Goal: Check status: Check status

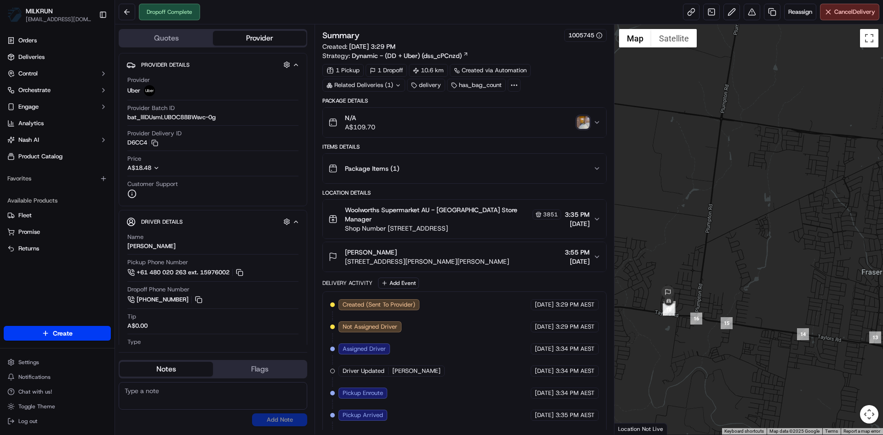
drag, startPoint x: 804, startPoint y: 278, endPoint x: 871, endPoint y: 290, distance: 68.1
click at [871, 290] on div at bounding box center [748, 229] width 269 height 410
drag, startPoint x: 782, startPoint y: 285, endPoint x: 806, endPoint y: 282, distance: 24.5
click at [806, 282] on div at bounding box center [748, 229] width 269 height 410
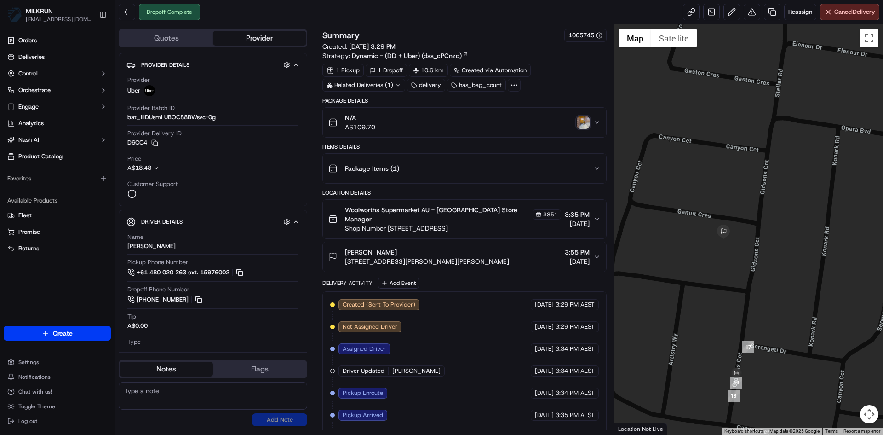
drag, startPoint x: 682, startPoint y: 336, endPoint x: 811, endPoint y: 101, distance: 268.2
click at [811, 101] on div at bounding box center [748, 229] width 269 height 410
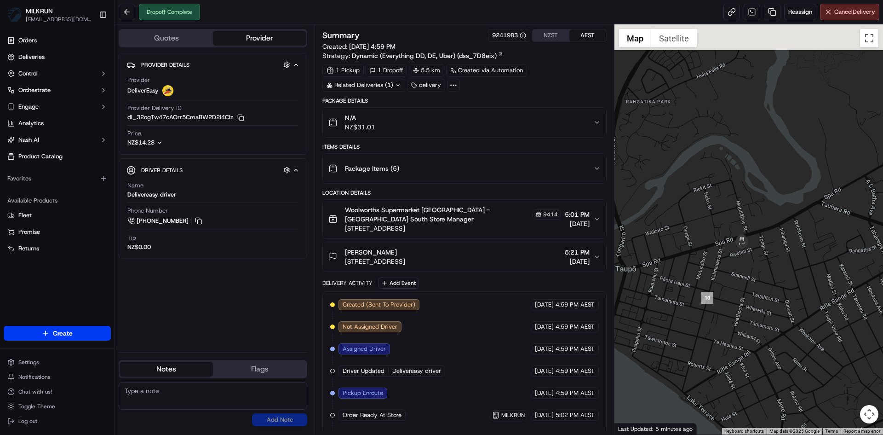
drag, startPoint x: 690, startPoint y: 124, endPoint x: 739, endPoint y: 350, distance: 231.5
click at [739, 350] on div at bounding box center [748, 229] width 269 height 410
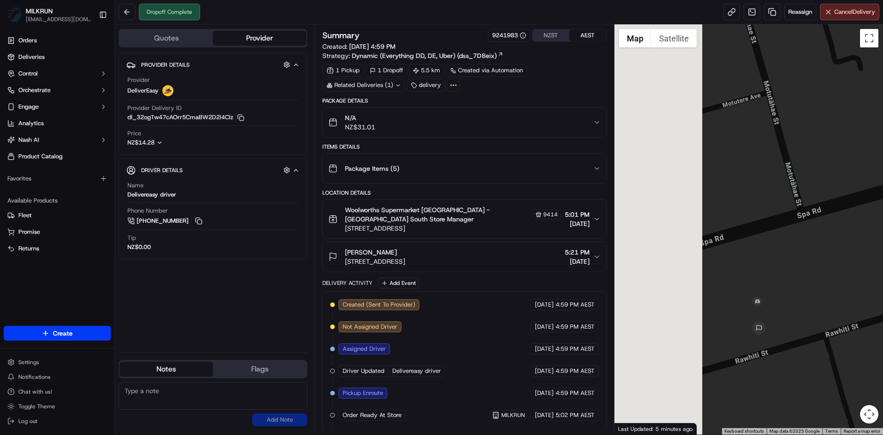
drag, startPoint x: 676, startPoint y: 276, endPoint x: 803, endPoint y: 265, distance: 128.3
click at [844, 263] on div at bounding box center [748, 229] width 269 height 410
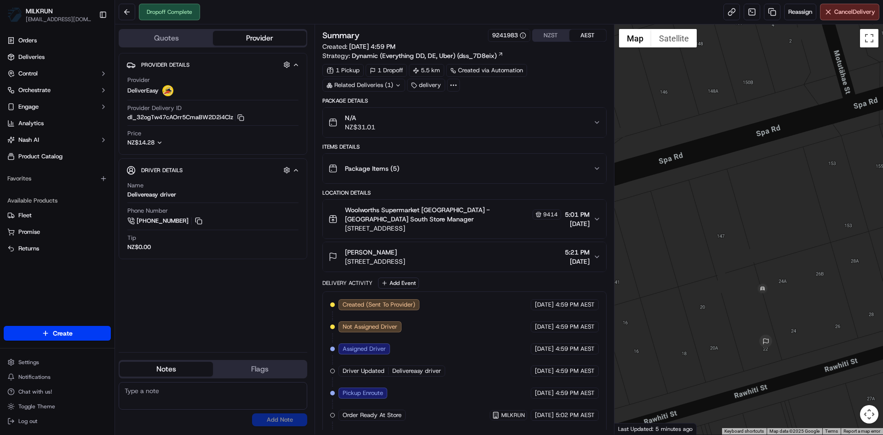
drag, startPoint x: 753, startPoint y: 322, endPoint x: 779, endPoint y: 275, distance: 54.0
click at [779, 275] on div at bounding box center [748, 229] width 269 height 410
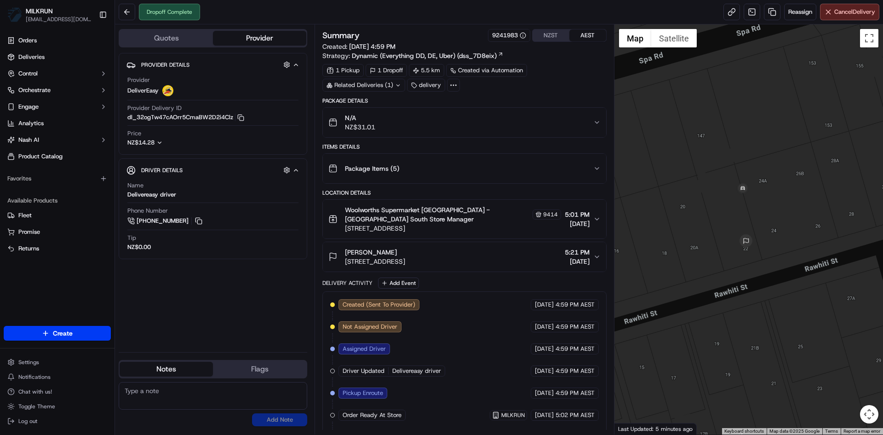
drag, startPoint x: 705, startPoint y: 296, endPoint x: 688, endPoint y: 203, distance: 94.9
click at [688, 203] on div at bounding box center [748, 229] width 269 height 410
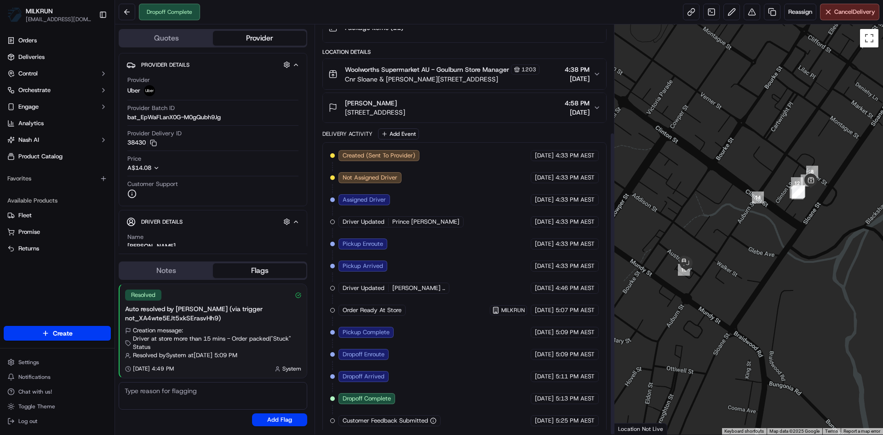
scroll to position [145, 0]
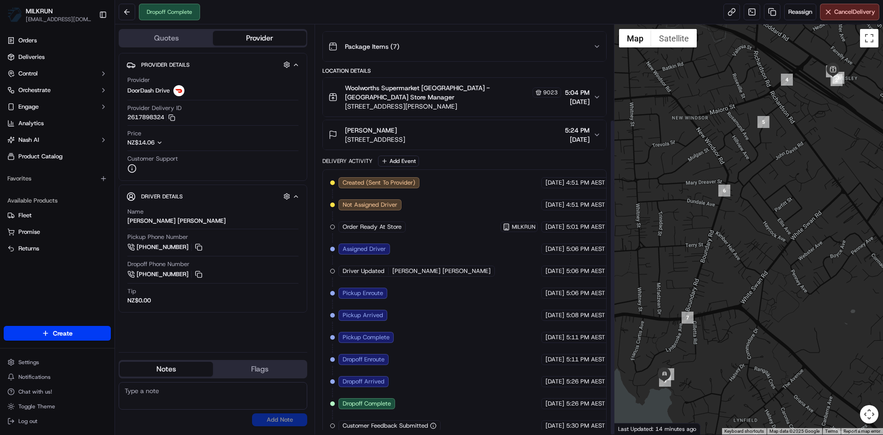
scroll to position [123, 0]
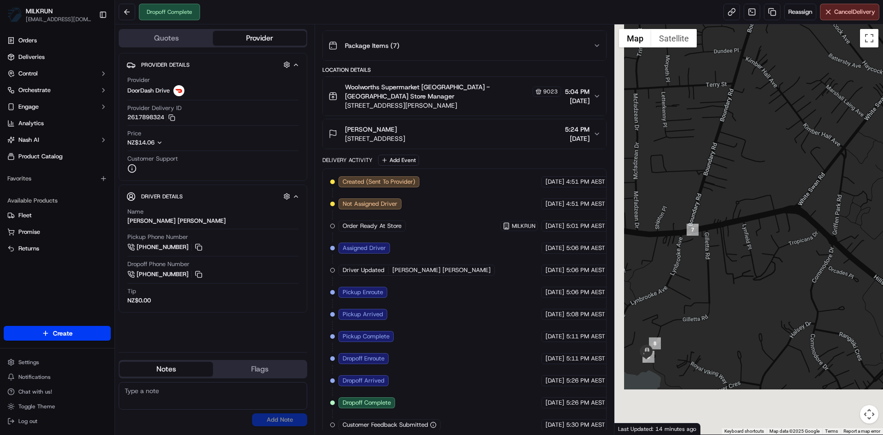
drag, startPoint x: 682, startPoint y: 361, endPoint x: 737, endPoint y: 263, distance: 112.6
click at [737, 263] on div at bounding box center [748, 229] width 269 height 410
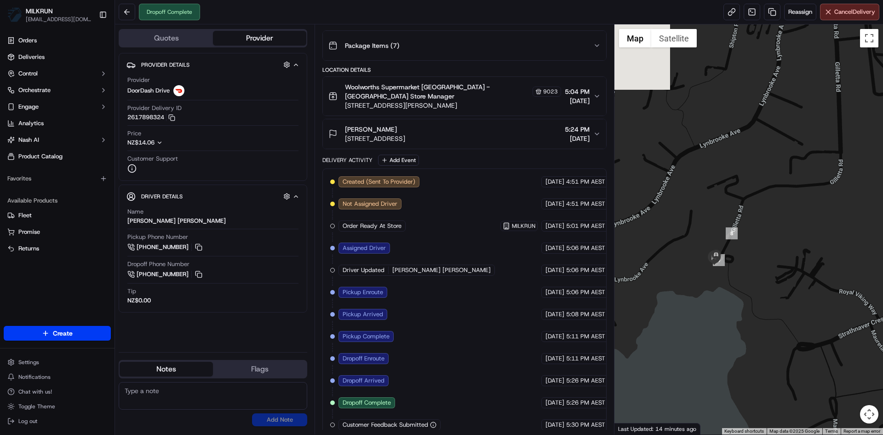
drag, startPoint x: 678, startPoint y: 346, endPoint x: 738, endPoint y: 267, distance: 99.5
click at [738, 267] on div at bounding box center [748, 229] width 269 height 410
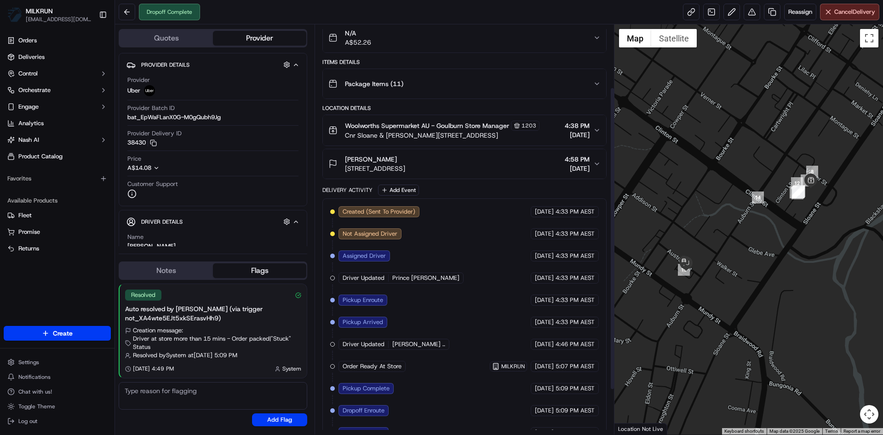
scroll to position [92, 0]
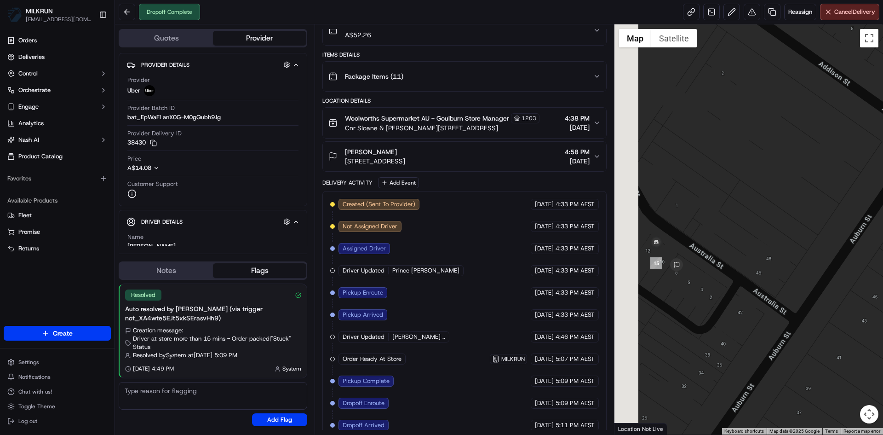
drag, startPoint x: 665, startPoint y: 268, endPoint x: 810, endPoint y: 268, distance: 145.3
click at [810, 268] on div at bounding box center [748, 229] width 269 height 410
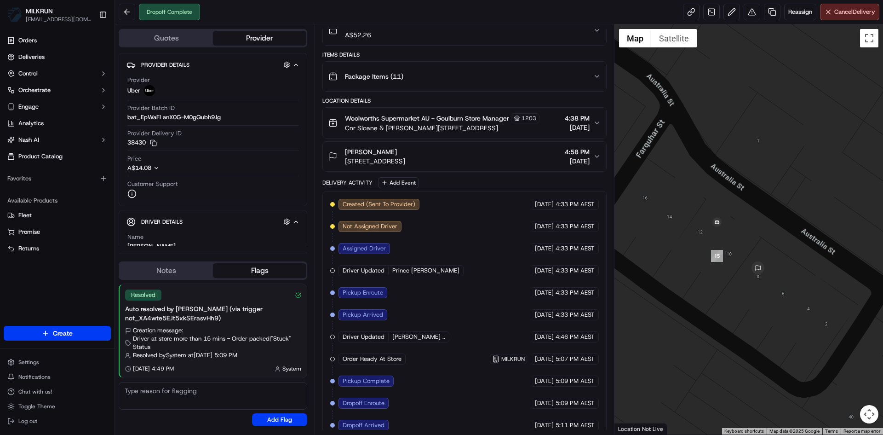
drag, startPoint x: 725, startPoint y: 264, endPoint x: 810, endPoint y: 263, distance: 85.6
click at [810, 263] on div at bounding box center [748, 229] width 269 height 410
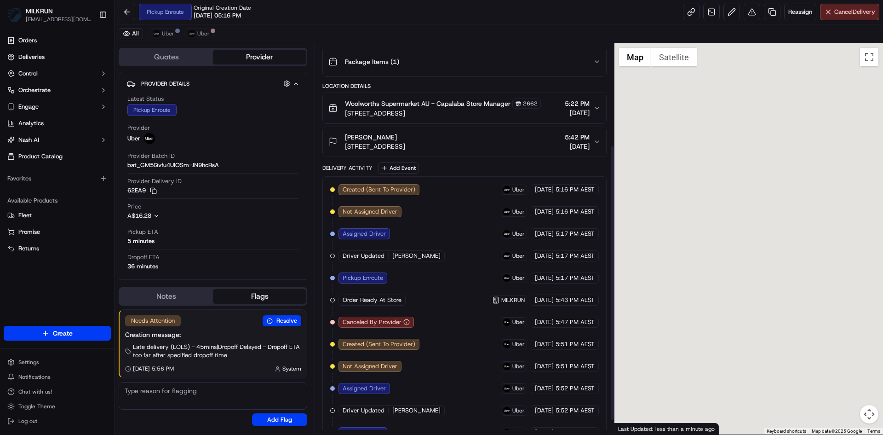
scroll to position [164, 0]
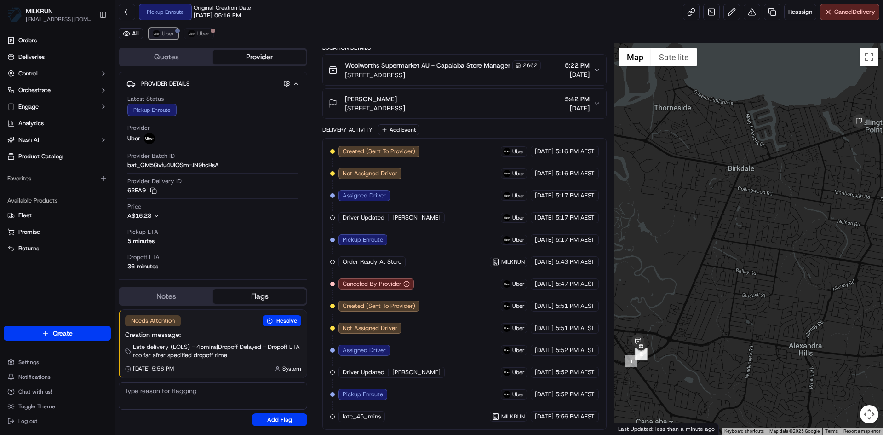
click at [167, 37] on span "Uber" at bounding box center [168, 33] width 12 height 7
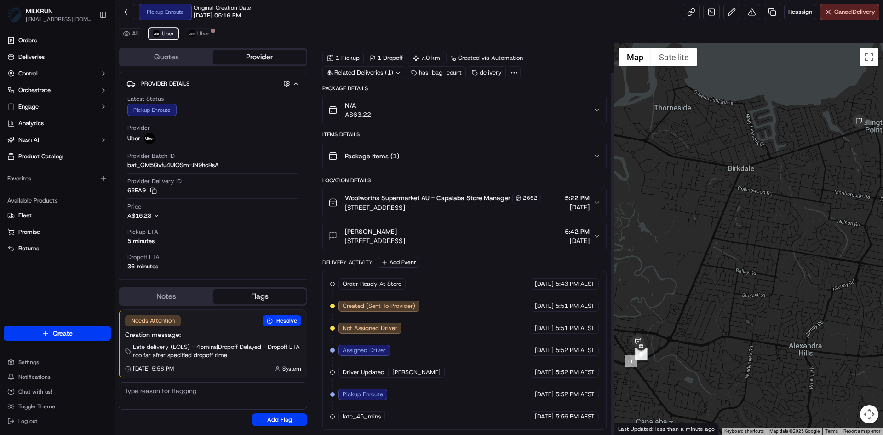
scroll to position [31, 0]
click at [686, 8] on link at bounding box center [691, 12] width 17 height 17
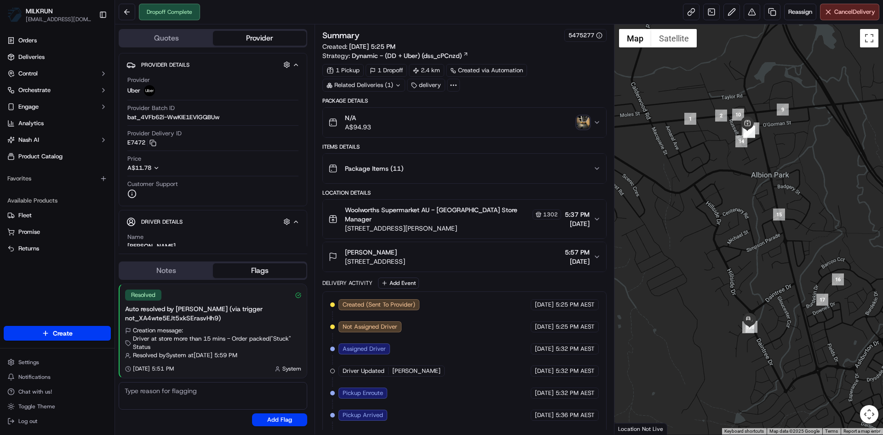
click at [585, 124] on img "button" at bounding box center [583, 122] width 13 height 13
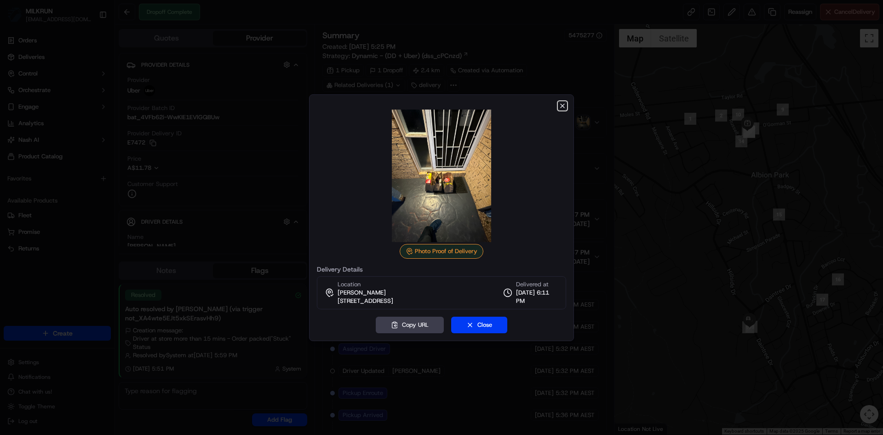
click at [563, 104] on icon "button" at bounding box center [562, 105] width 7 height 7
